Goal: Information Seeking & Learning: Check status

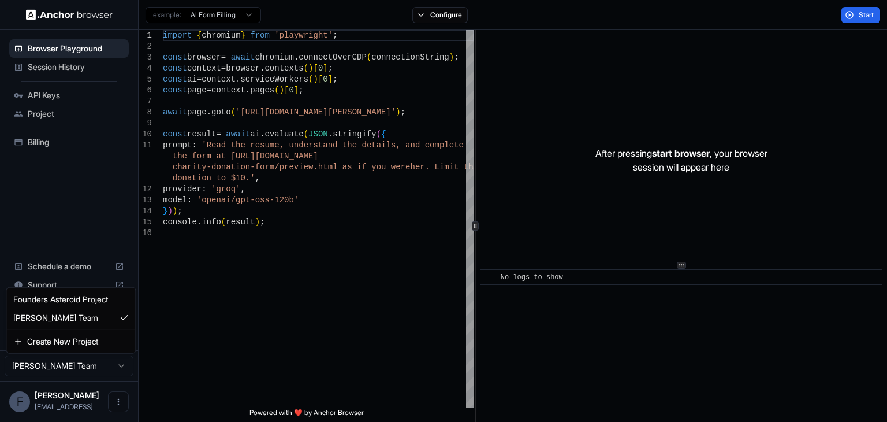
click at [62, 362] on html "Browser Playground Session History API Keys Project Billing Schedule a demo Sup…" at bounding box center [443, 211] width 887 height 422
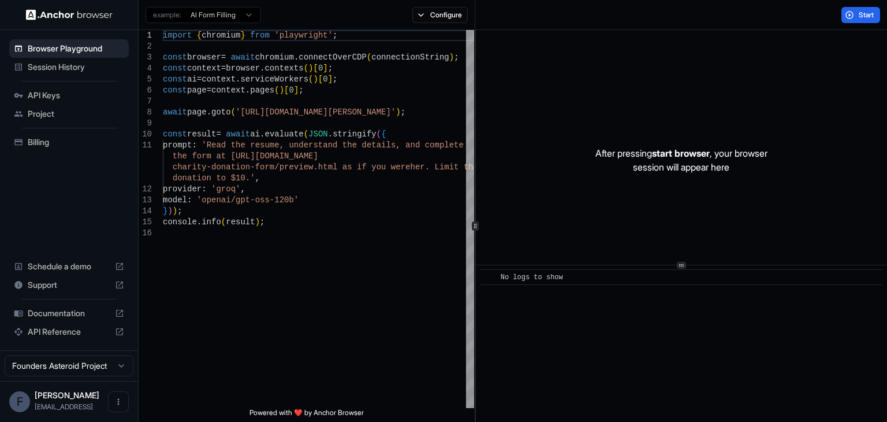
click at [83, 63] on span "Session History" at bounding box center [76, 67] width 96 height 12
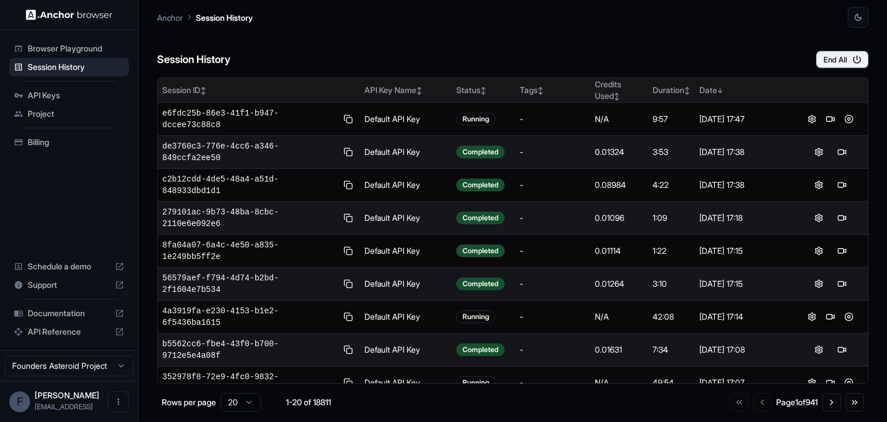
click at [230, 88] on div "Session ID ↕" at bounding box center [258, 90] width 193 height 12
click at [230, 88] on div "Session ID ↑" at bounding box center [258, 90] width 193 height 12
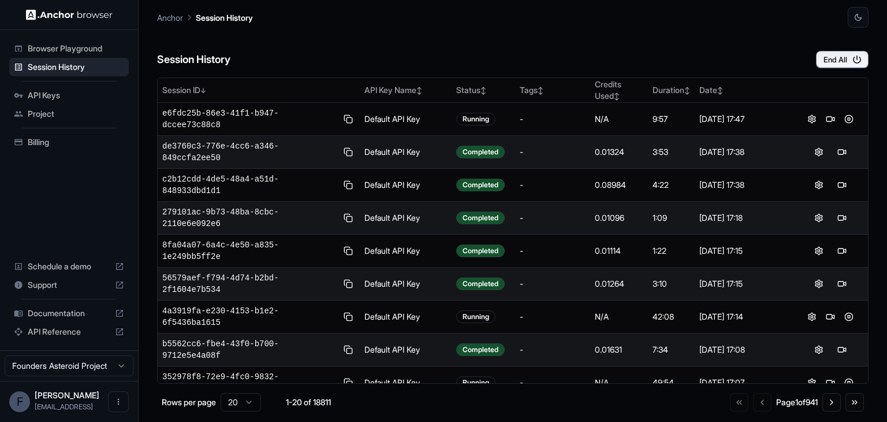
click at [589, 51] on div "Session History End All" at bounding box center [513, 48] width 712 height 40
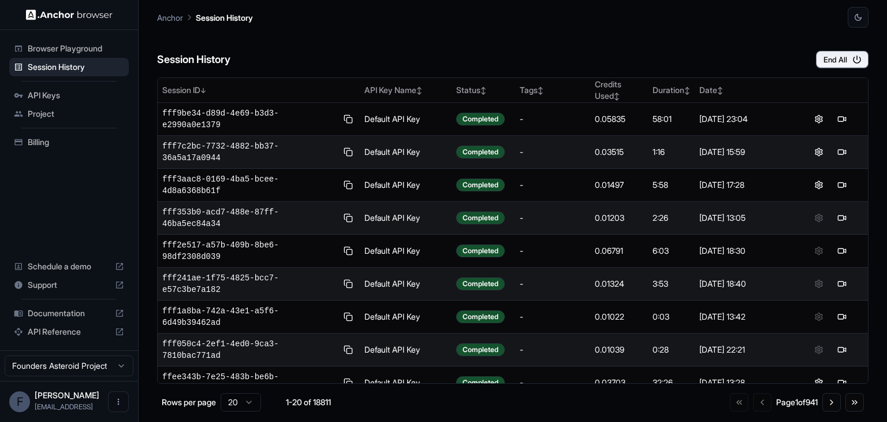
click at [68, 396] on span "[PERSON_NAME]" at bounding box center [67, 395] width 65 height 10
click at [49, 91] on span "API Keys" at bounding box center [76, 96] width 96 height 12
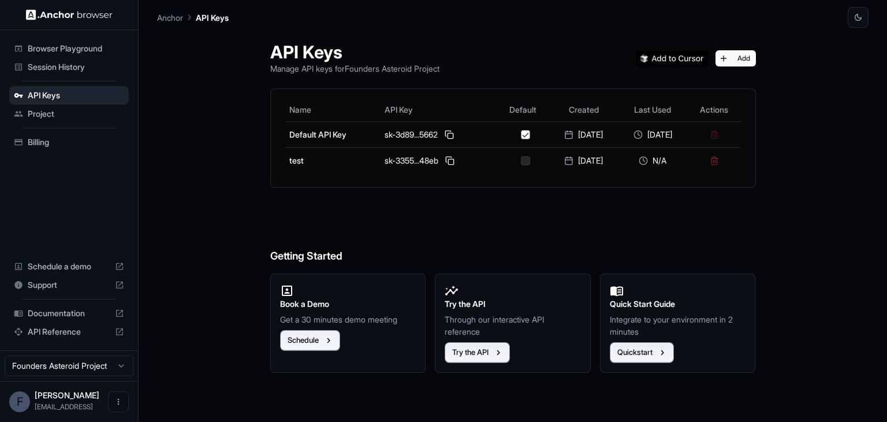
click at [50, 106] on div "Project" at bounding box center [69, 114] width 120 height 18
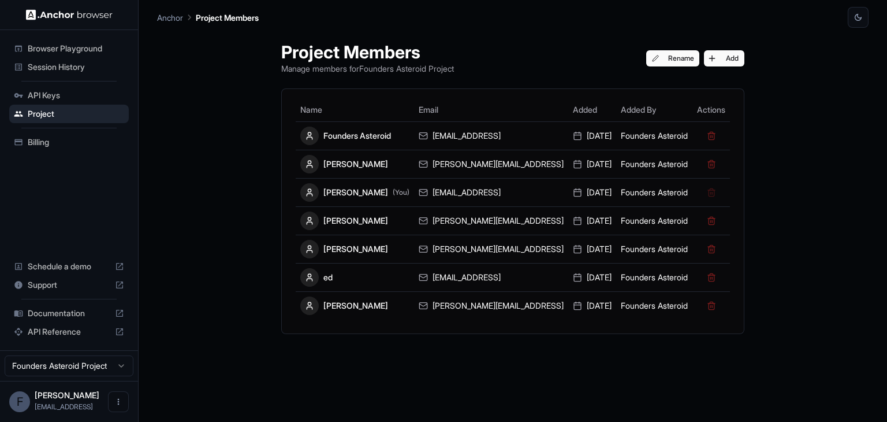
click at [62, 62] on span "Session History" at bounding box center [76, 67] width 96 height 12
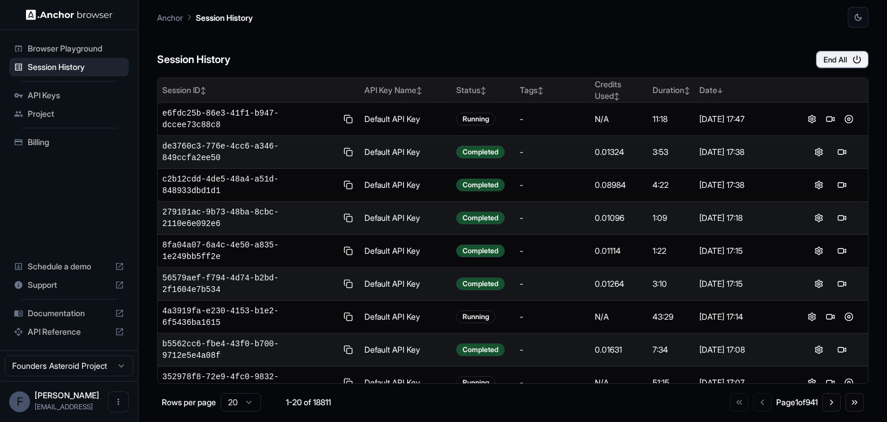
click at [238, 90] on div "Session ID ↕" at bounding box center [258, 90] width 193 height 12
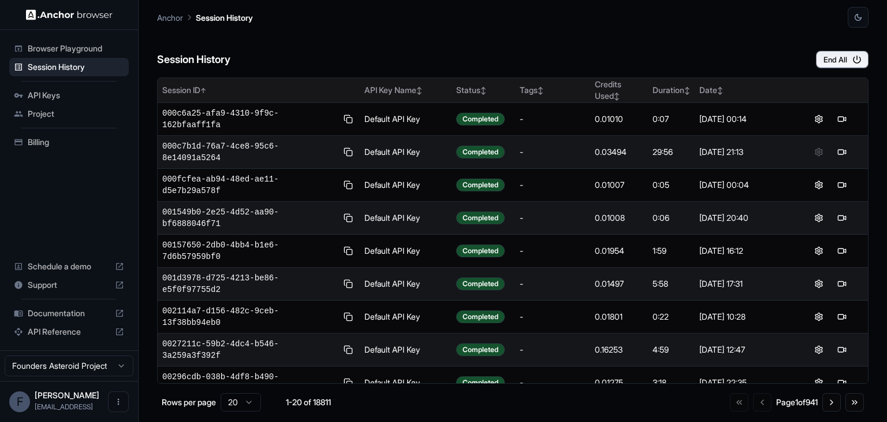
click at [238, 90] on div "Session ID ↑" at bounding box center [258, 90] width 193 height 12
click at [238, 90] on div "Session ID ↓" at bounding box center [258, 90] width 193 height 12
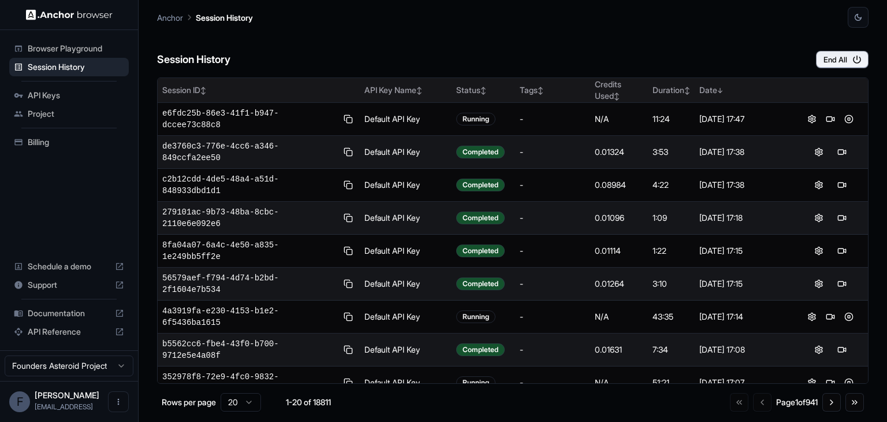
click at [238, 90] on div "Session ID ↕" at bounding box center [258, 90] width 193 height 12
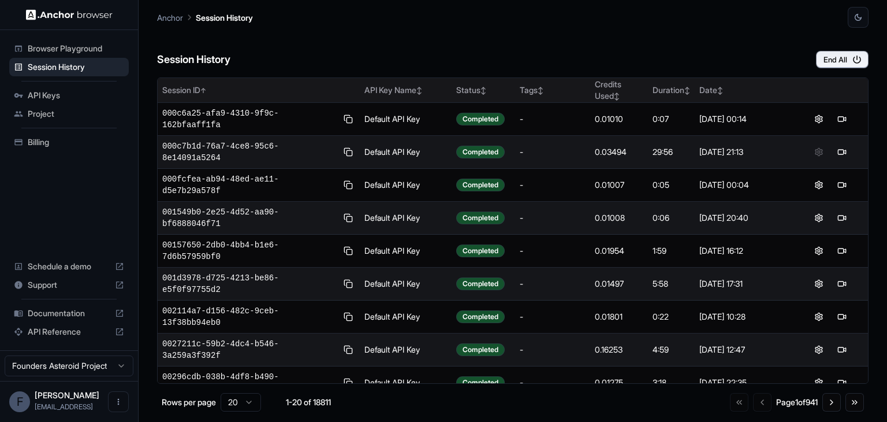
click at [724, 87] on div "Date ↕" at bounding box center [744, 90] width 89 height 12
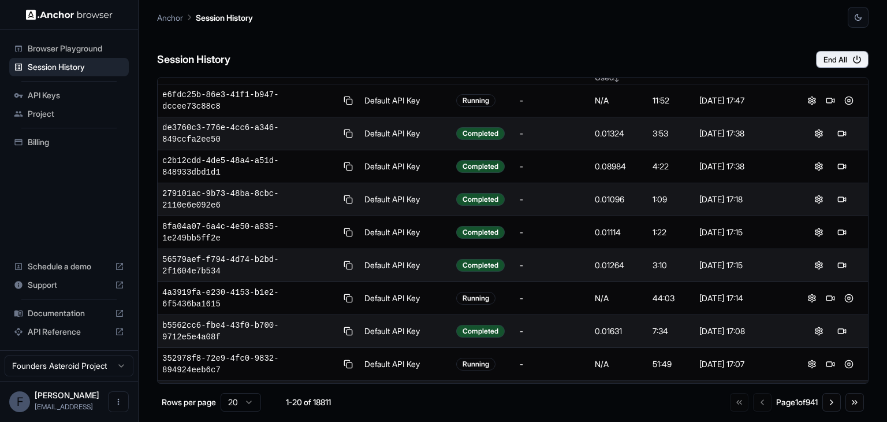
scroll to position [18, 0]
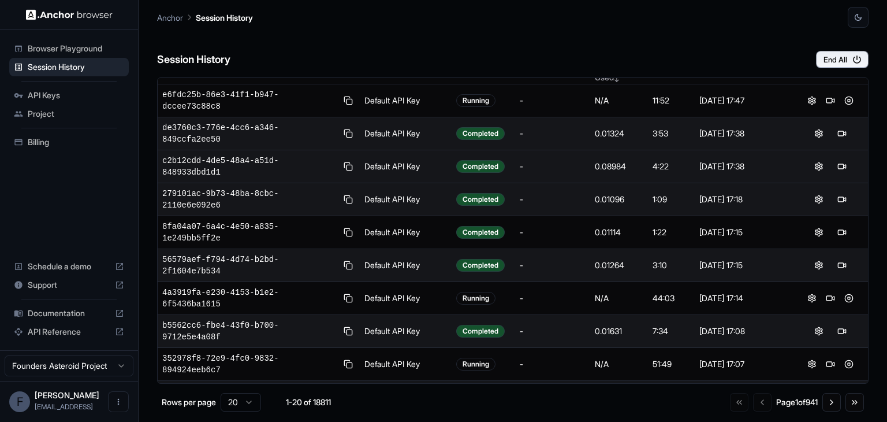
click at [415, 150] on td "Default API Key" at bounding box center [406, 166] width 92 height 33
click at [837, 159] on button at bounding box center [842, 166] width 14 height 14
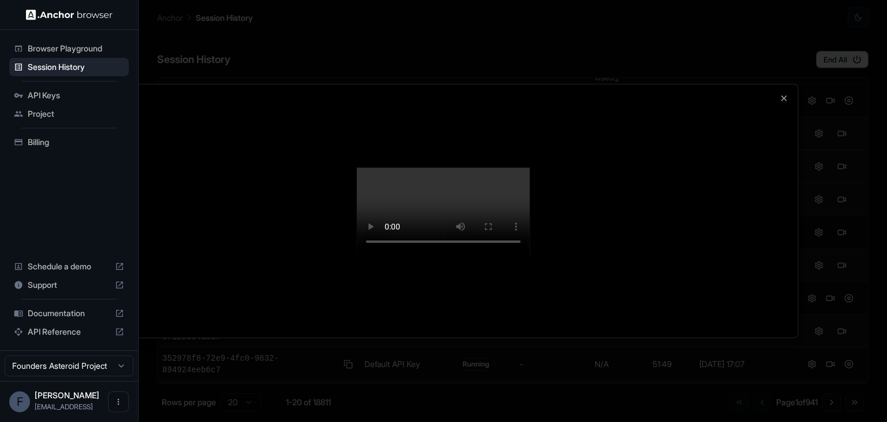
click at [507, 254] on video at bounding box center [443, 211] width 173 height 87
click at [804, 143] on div at bounding box center [443, 211] width 887 height 422
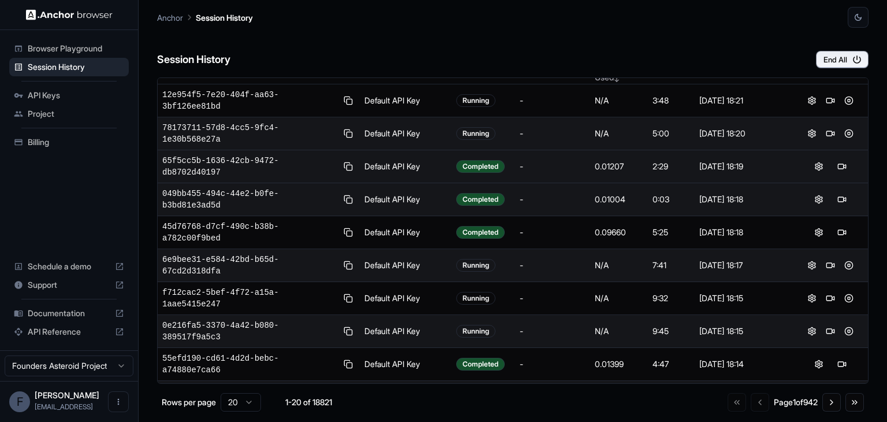
scroll to position [0, 0]
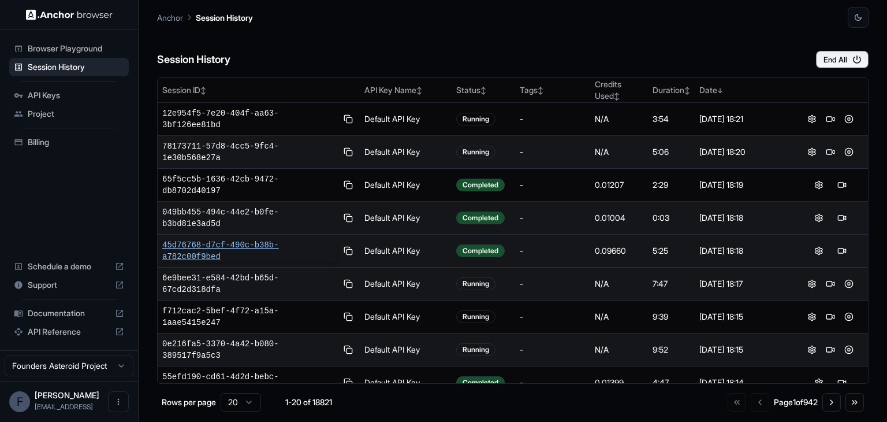
click at [268, 239] on span "45d76768-d7cf-490c-b38b-a782c00f9bed" at bounding box center [249, 250] width 174 height 23
